Goal: Find specific page/section: Find specific page/section

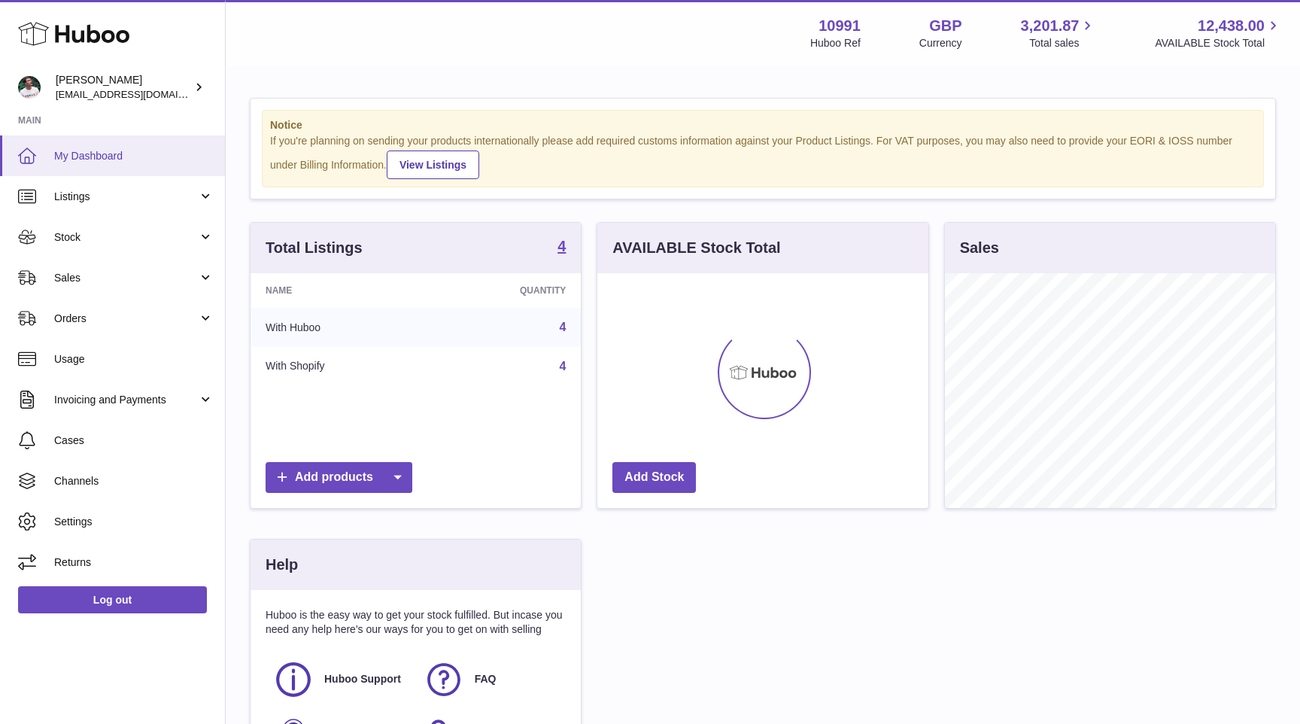
scroll to position [235, 330]
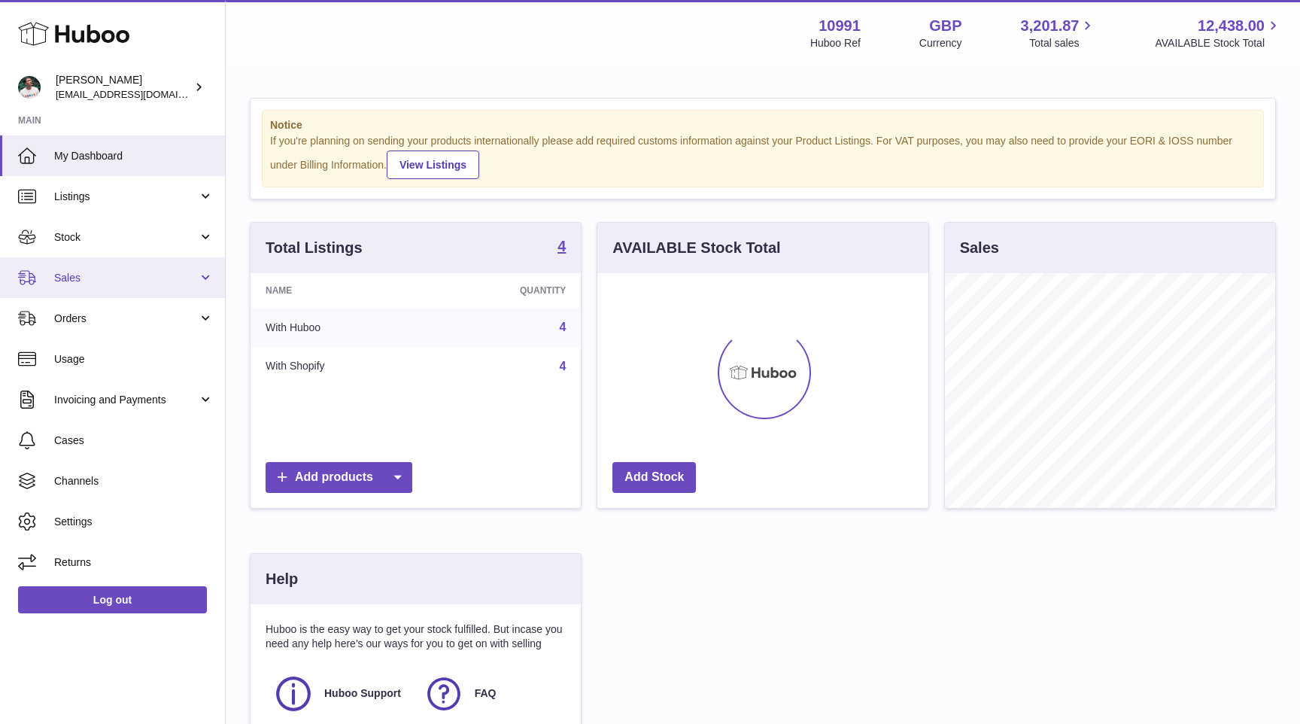
click at [114, 271] on span "Sales" at bounding box center [126, 278] width 144 height 14
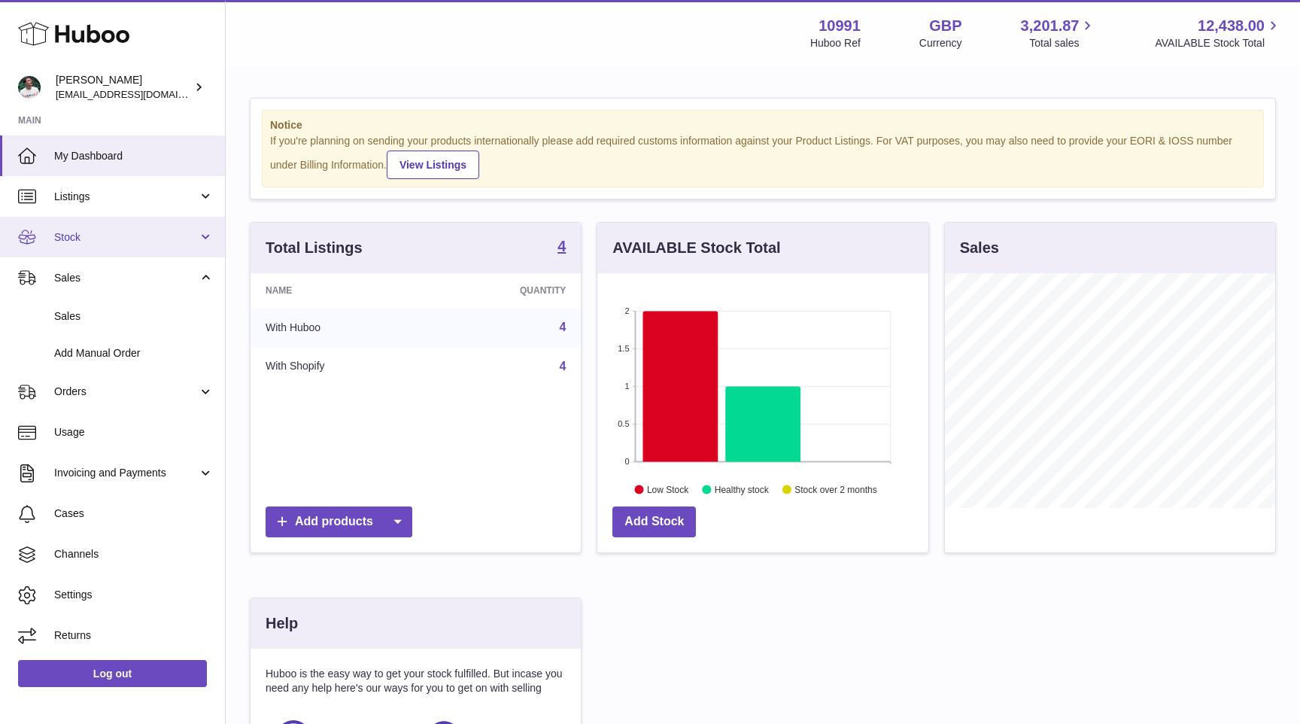
click at [160, 235] on span "Stock" at bounding box center [126, 237] width 144 height 14
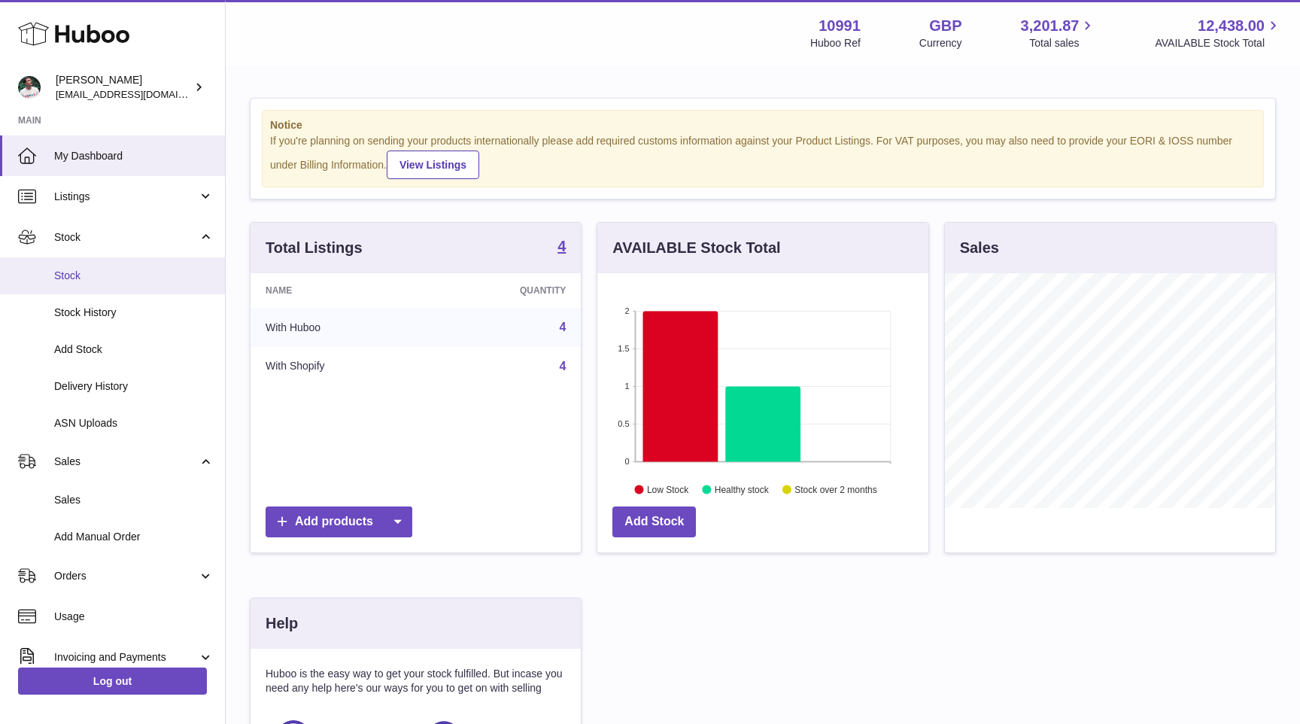
click at [152, 278] on span "Stock" at bounding box center [133, 276] width 159 height 14
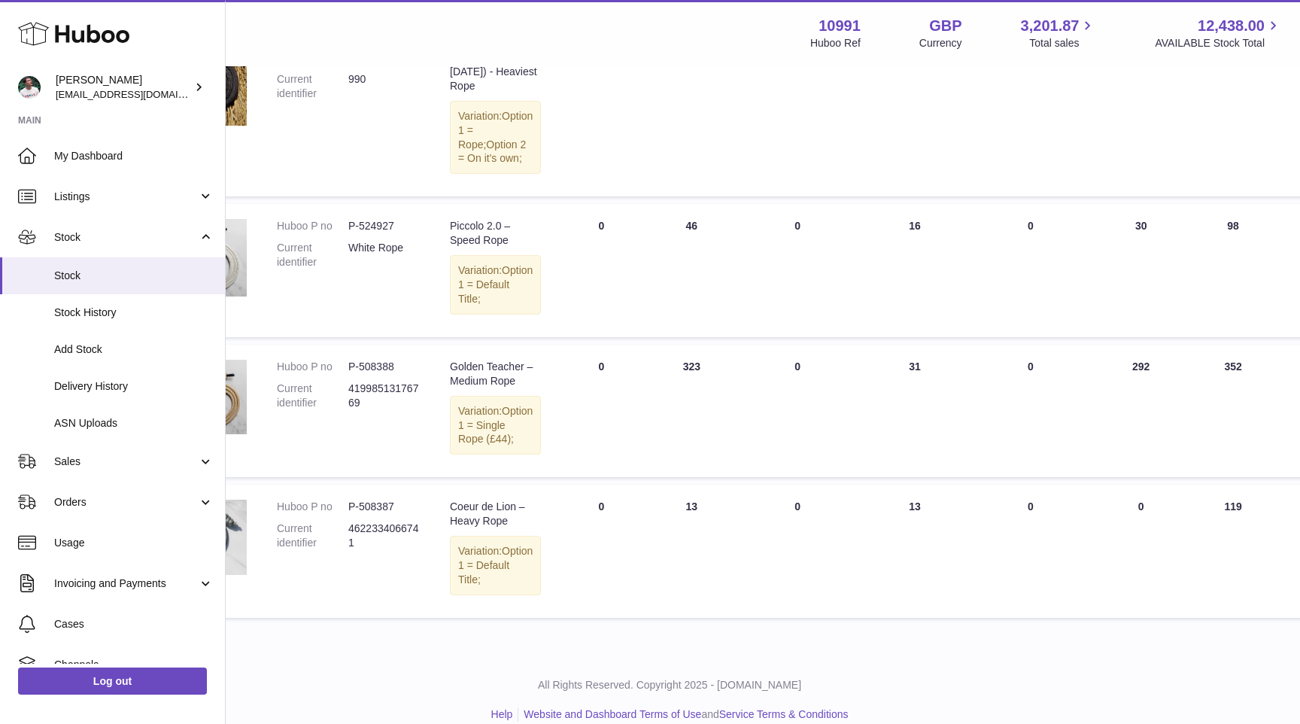
scroll to position [264, 0]
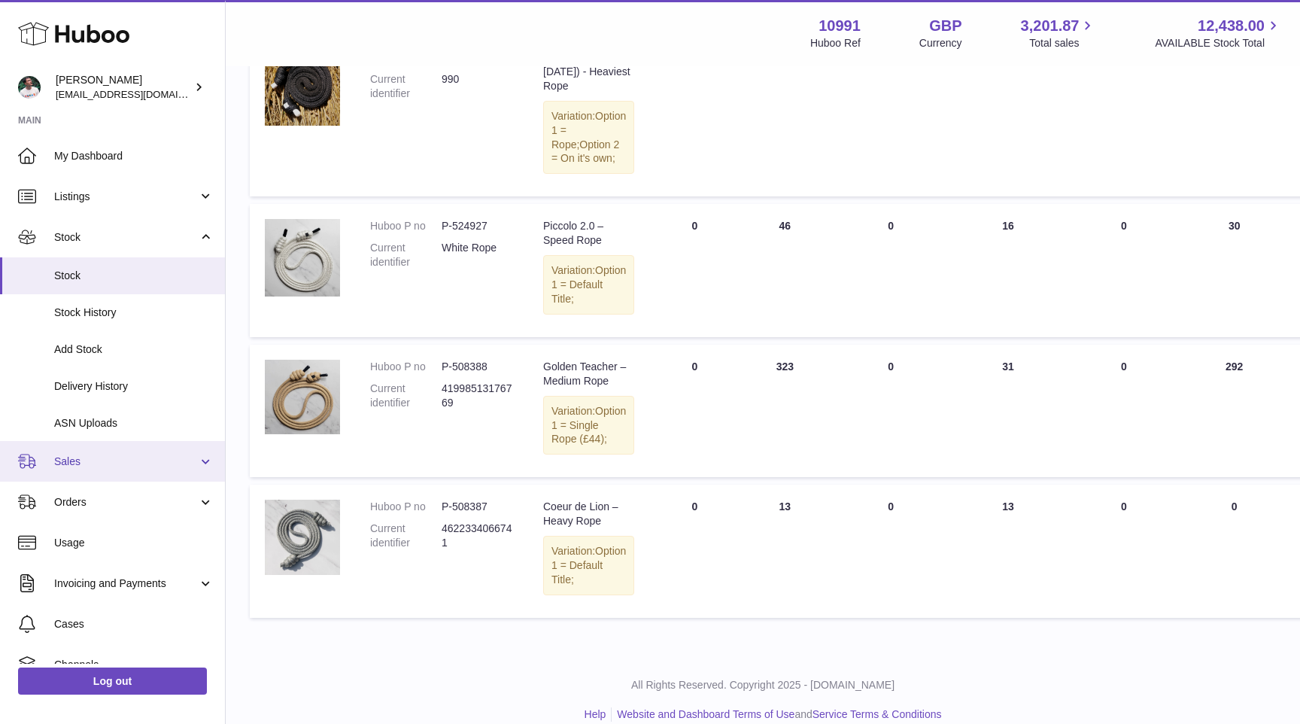
click at [123, 460] on span "Sales" at bounding box center [126, 461] width 144 height 14
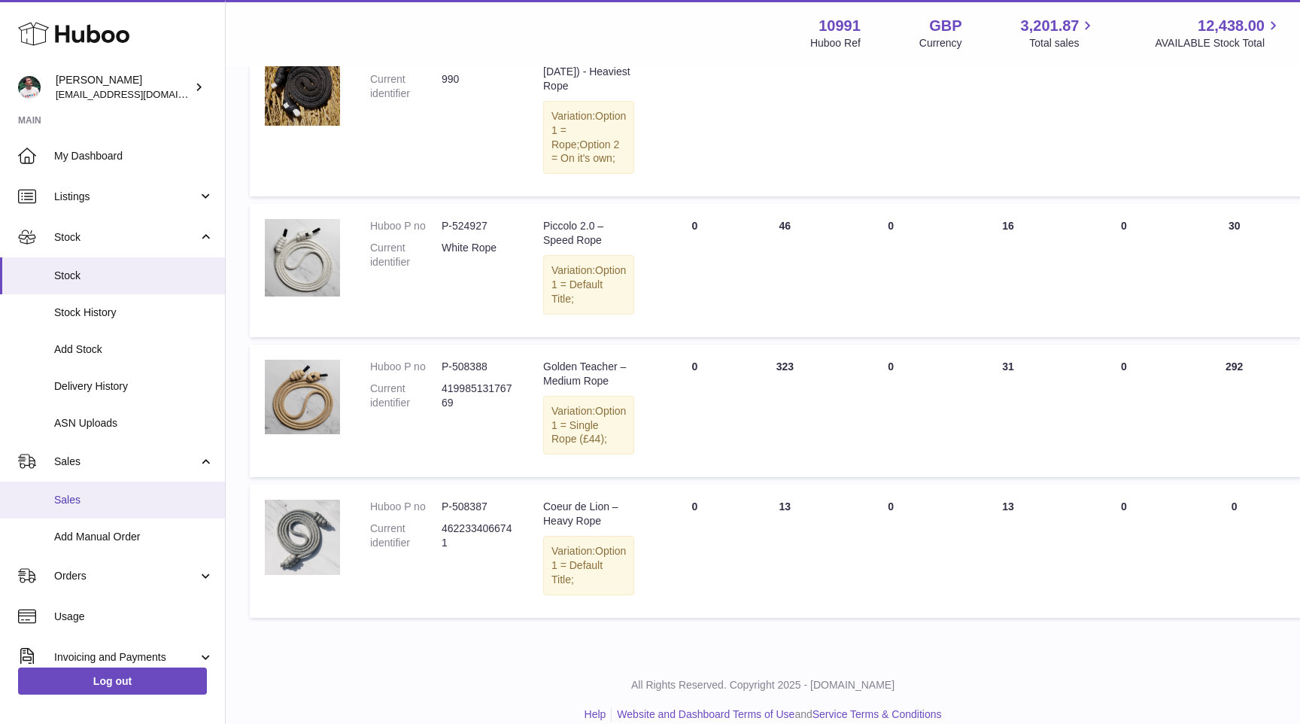
click at [117, 498] on span "Sales" at bounding box center [133, 500] width 159 height 14
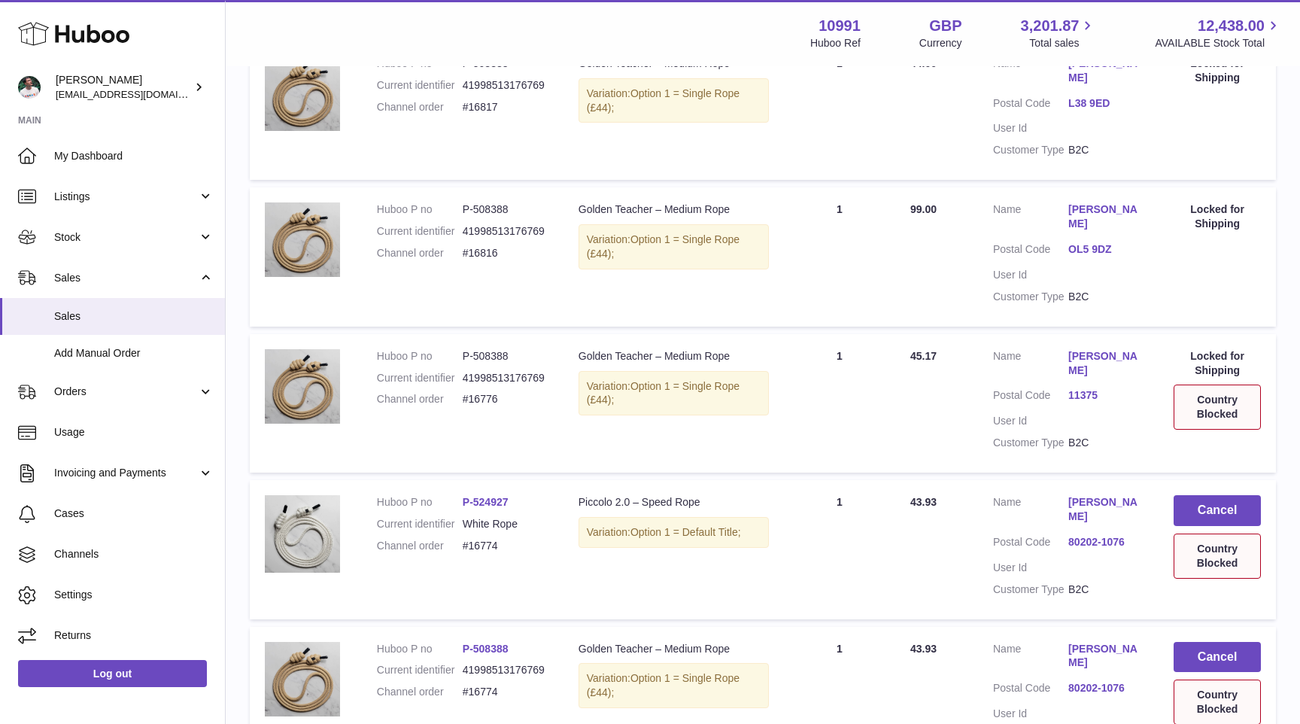
scroll to position [1043, 0]
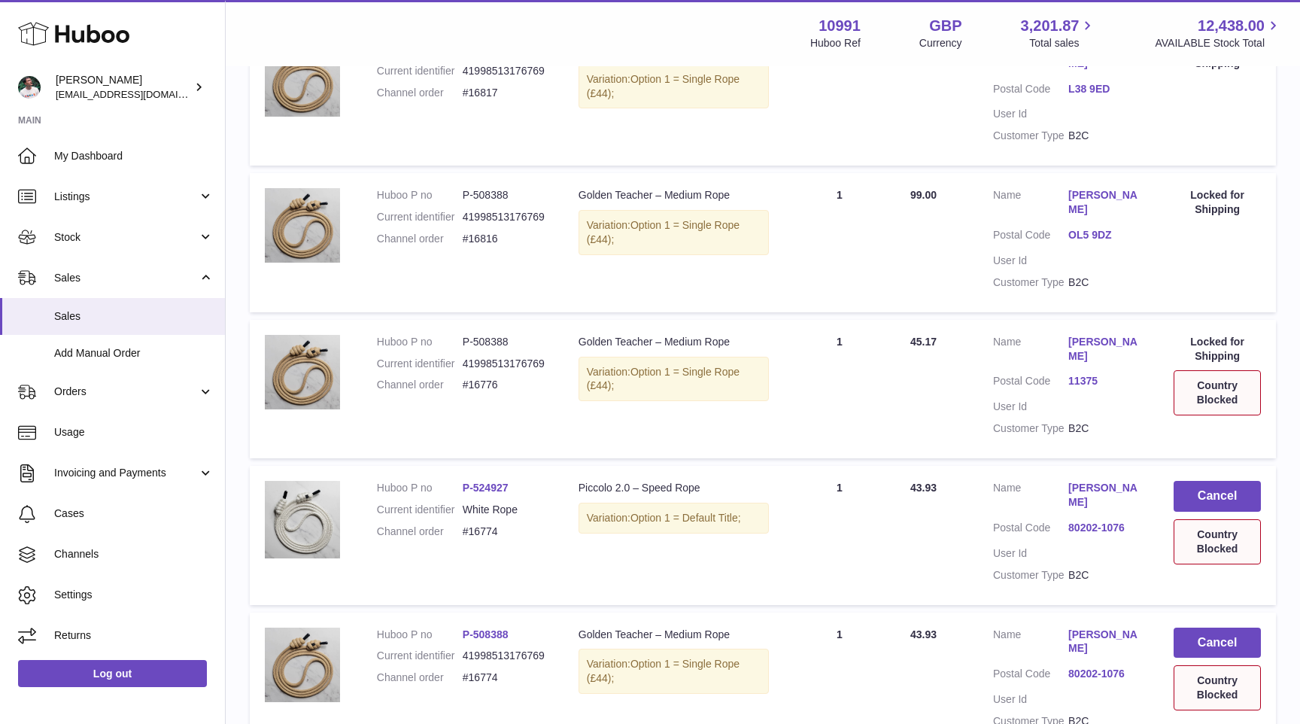
scroll to position [1100, 0]
